Goal: Task Accomplishment & Management: Complete application form

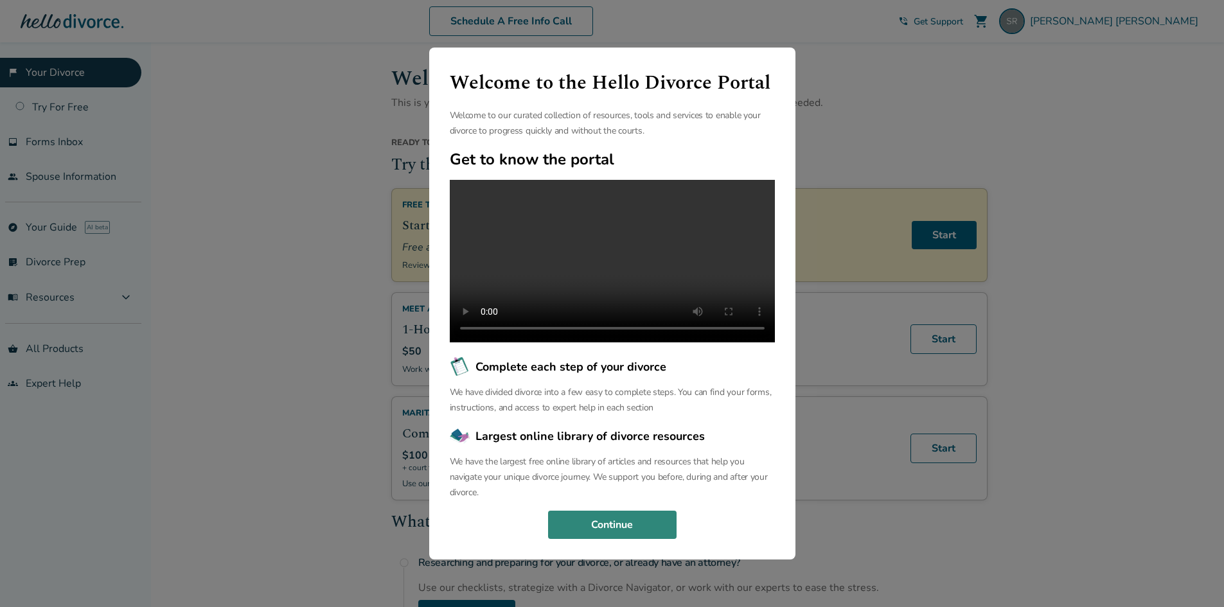
click at [624, 524] on button "Continue" at bounding box center [612, 525] width 128 height 28
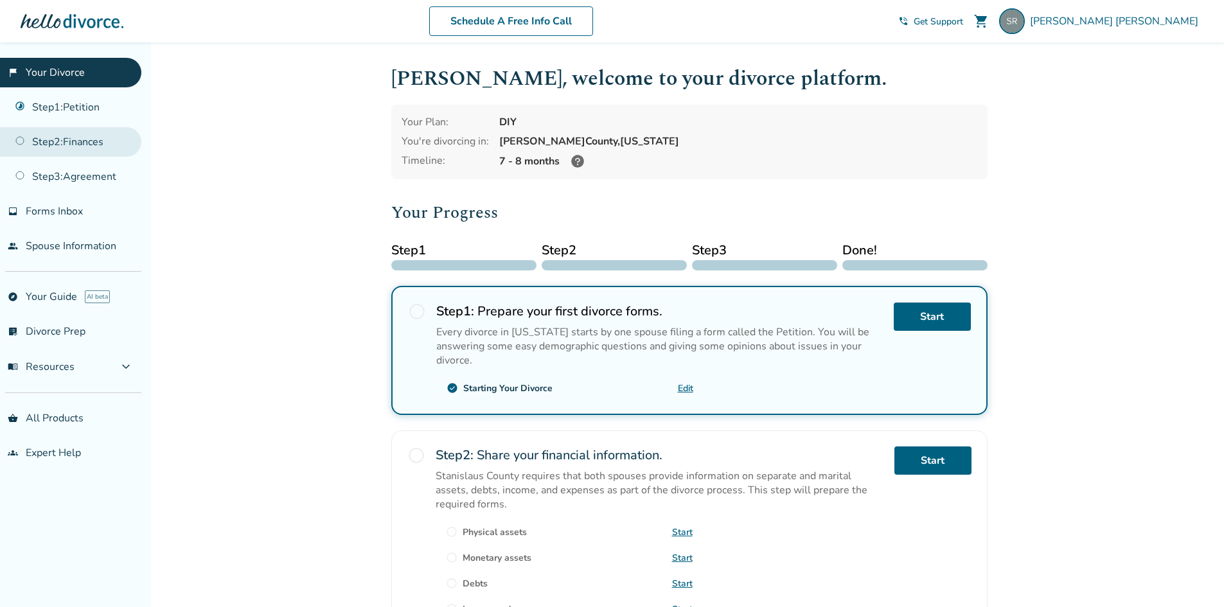
click at [88, 136] on link "Step 2 : Finances" at bounding box center [70, 142] width 141 height 30
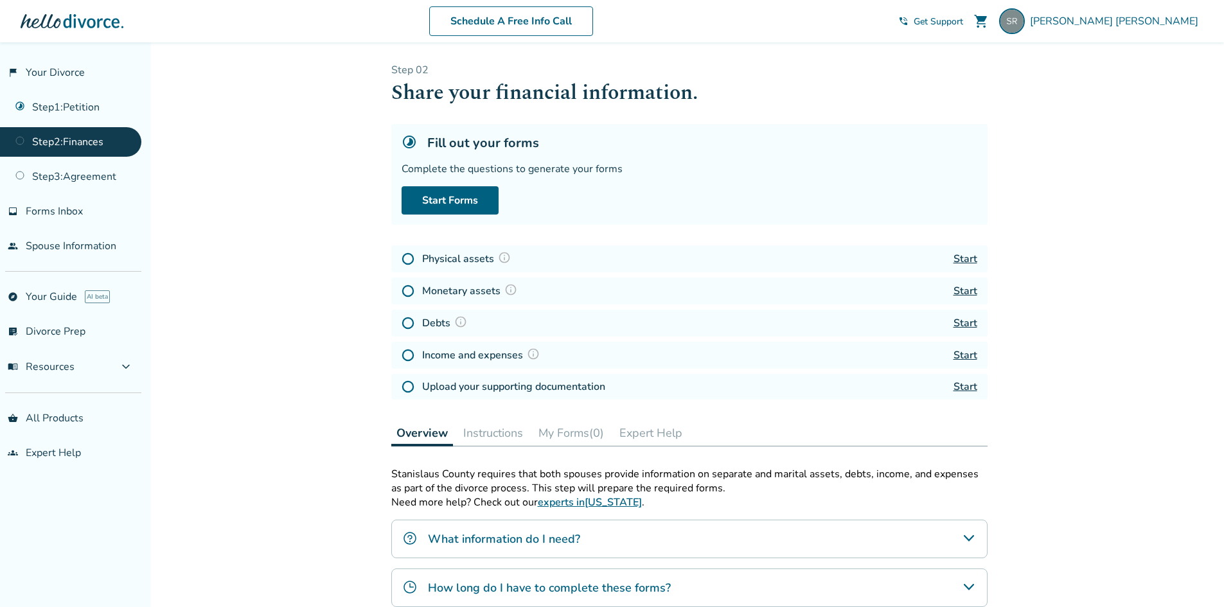
click at [961, 259] on link "Start" at bounding box center [965, 259] width 24 height 14
click at [965, 294] on link "Start" at bounding box center [965, 291] width 24 height 14
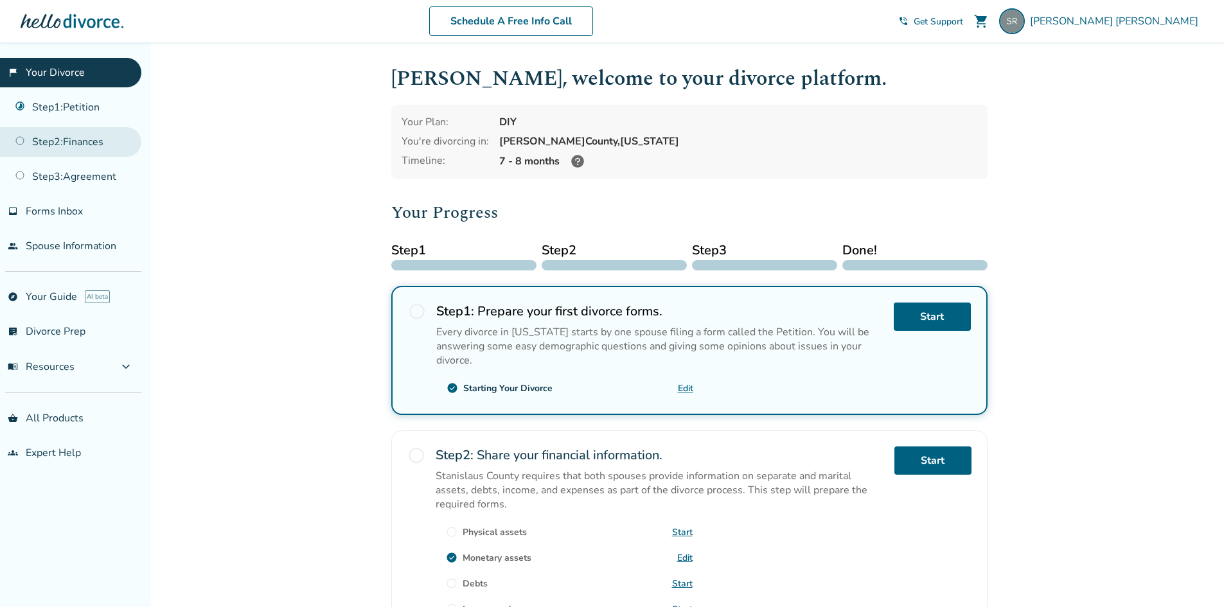
click at [84, 141] on link "Step 2 : Finances" at bounding box center [70, 142] width 141 height 30
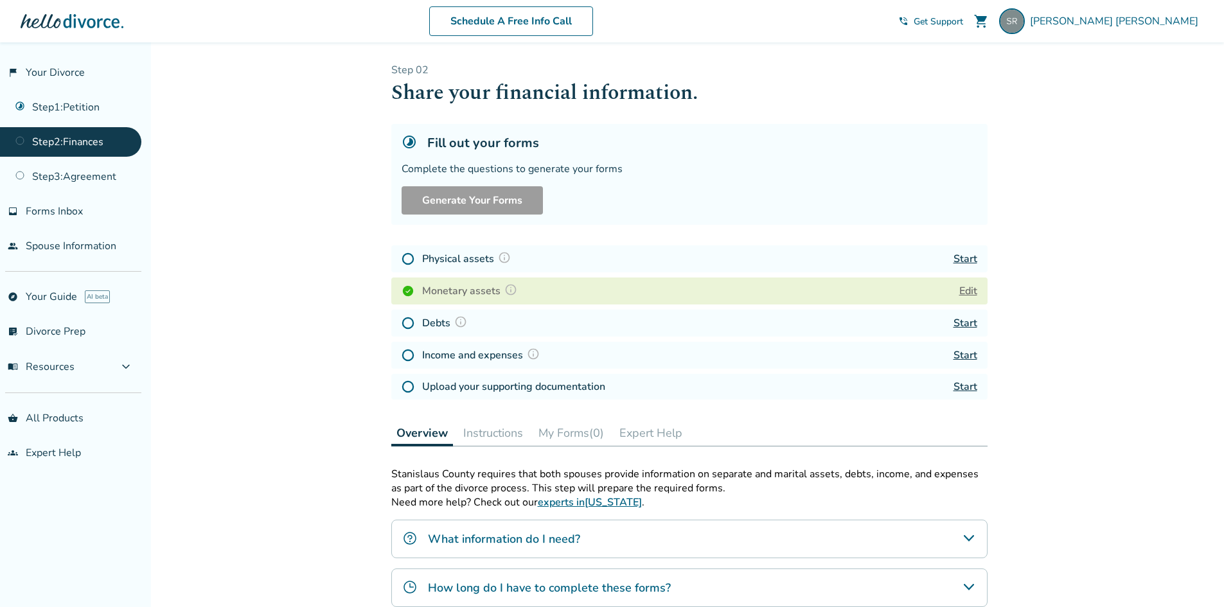
click at [968, 319] on link "Start" at bounding box center [965, 323] width 24 height 14
